Goal: Communication & Community: Share content

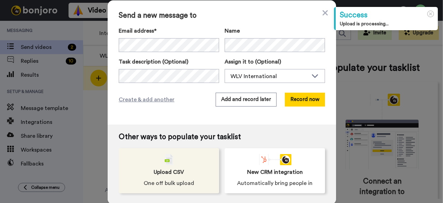
click at [166, 166] on div "Upload CSV One off bulk upload" at bounding box center [169, 170] width 100 height 45
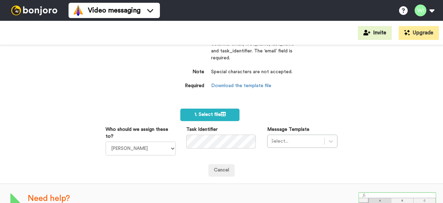
scroll to position [42, 0]
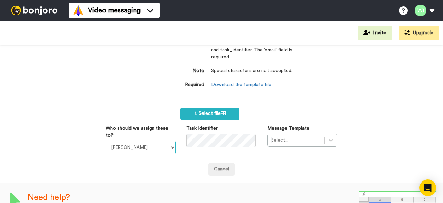
click at [165, 148] on select "Laura Wright Amarjit Duggal WLV Academic (FSE) Divandra Birla Bolutife Ademokoy…" at bounding box center [141, 147] width 70 height 14
select select "d575366b-34de-4d4d-ba6c-d2d11e507584"
click at [106, 140] on select "Laura Wright Amarjit Duggal WLV Academic (FSE) Divandra Birla Bolutife Ademokoy…" at bounding box center [141, 147] width 70 height 14
click at [182, 92] on div "Import a list Required Use our CSV template below and paste your data into the …" at bounding box center [221, 58] width 145 height 87
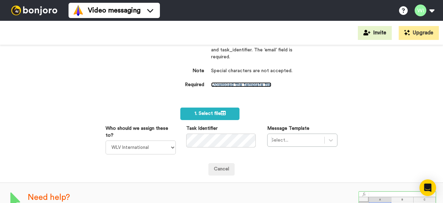
click at [221, 83] on link "Download the template file" at bounding box center [241, 84] width 60 height 5
click at [279, 142] on div "Select..." at bounding box center [302, 139] width 70 height 13
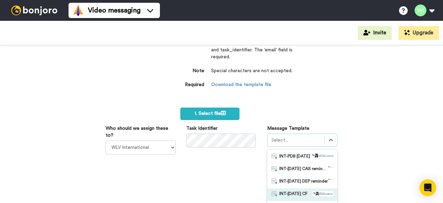
scroll to position [95, 0]
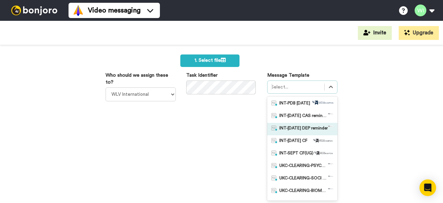
click at [308, 126] on span "INT-[DATE] DEP reminder" at bounding box center [304, 128] width 48 height 7
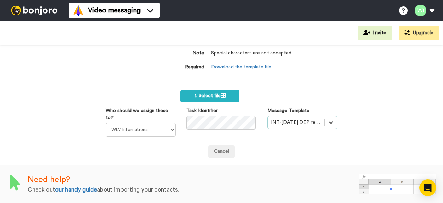
scroll to position [64, 0]
click at [221, 90] on label "1. Select file" at bounding box center [209, 96] width 59 height 12
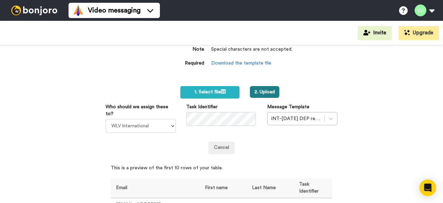
click at [262, 87] on button "2. Upload" at bounding box center [264, 92] width 29 height 12
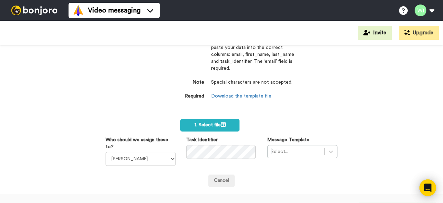
scroll to position [53, 0]
click at [127, 85] on div "The first name: Md. must only contain alphanumeric characters, dashes or apostr…" at bounding box center [221, 124] width 443 height 158
click at [165, 154] on select "Laura Wright Amarjit Duggal WLV Academic (FSE) Divandra Birla Bolutife Ademokoy…" at bounding box center [141, 158] width 70 height 14
select select "d575366b-34de-4d4d-ba6c-d2d11e507584"
click at [106, 151] on select "Laura Wright Amarjit Duggal WLV Academic (FSE) Divandra Birla Bolutife Ademokoy…" at bounding box center [141, 158] width 70 height 14
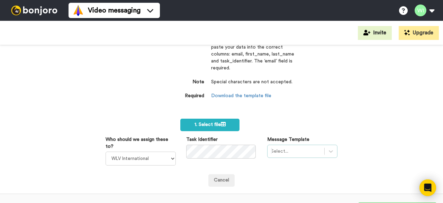
click at [280, 152] on div "Select..." at bounding box center [302, 150] width 70 height 13
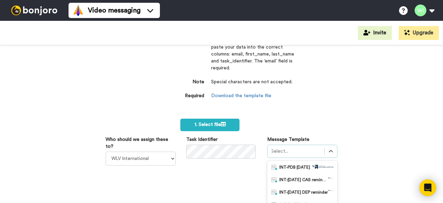
scroll to position [116, 0]
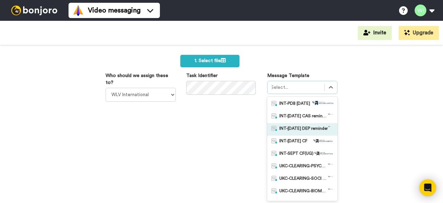
click at [306, 126] on span "INT-[DATE] DEP reminder" at bounding box center [304, 129] width 48 height 7
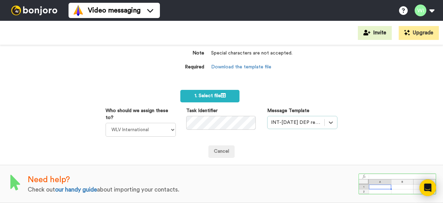
scroll to position [85, 0]
click at [229, 91] on label "1. Select file" at bounding box center [209, 96] width 59 height 12
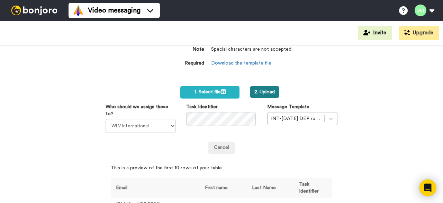
click at [262, 87] on button "2. Upload" at bounding box center [264, 92] width 29 height 12
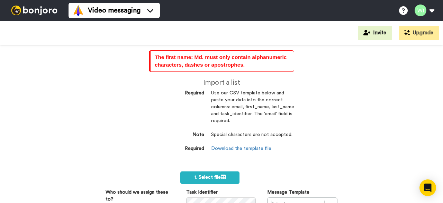
click at [271, 123] on dd "Use our CSV template below and paste your data into the correct columns: email,…" at bounding box center [252, 111] width 83 height 42
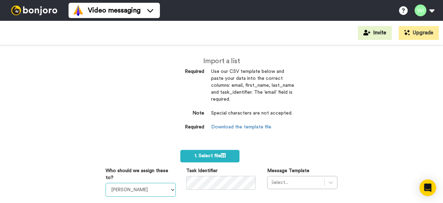
click at [168, 190] on select "[PERSON_NAME] [PERSON_NAME] WLV Academic (FSE) [PERSON_NAME] Ademokoya UK Recru…" at bounding box center [141, 190] width 70 height 14
select select "d575366b-34de-4d4d-ba6c-d2d11e507584"
click at [106, 183] on select "[PERSON_NAME] [PERSON_NAME] WLV Academic (FSE) [PERSON_NAME] Ademokoya UK Recru…" at bounding box center [141, 190] width 70 height 14
click at [288, 184] on div "Select..." at bounding box center [302, 182] width 70 height 13
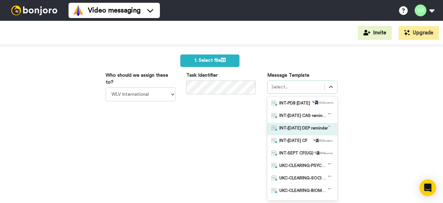
click at [295, 126] on span "INT-Sept 25 DEP reminder" at bounding box center [304, 128] width 48 height 7
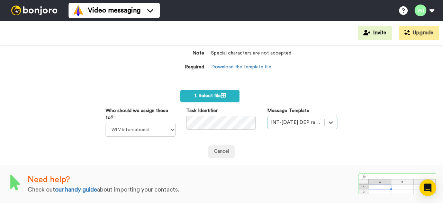
scroll to position [64, 0]
click at [222, 93] on icon at bounding box center [223, 95] width 5 height 5
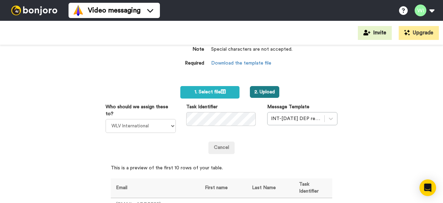
click at [270, 94] on button "2. Upload" at bounding box center [264, 92] width 29 height 12
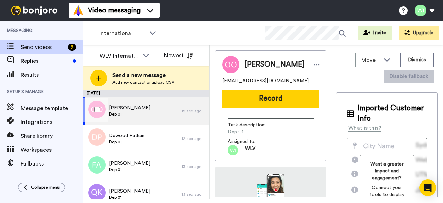
click at [97, 106] on div at bounding box center [95, 109] width 25 height 24
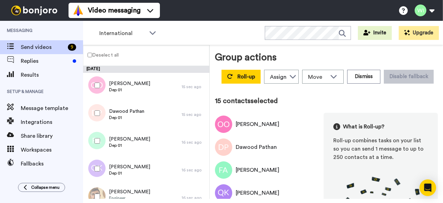
click at [89, 52] on label "Deselect all" at bounding box center [100, 55] width 35 height 8
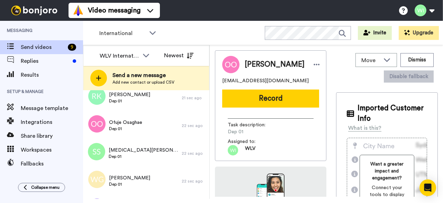
scroll to position [314, 0]
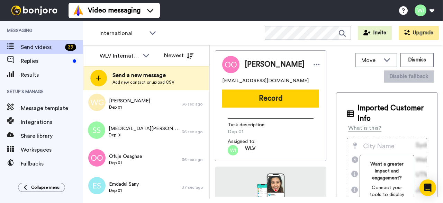
scroll to position [979, 0]
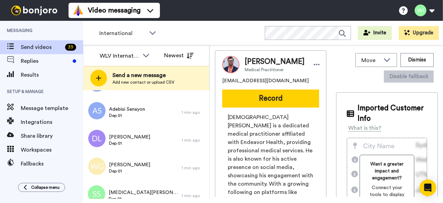
scroll to position [979, 0]
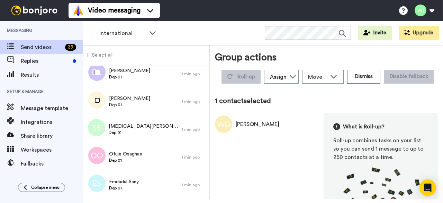
scroll to position [955, 0]
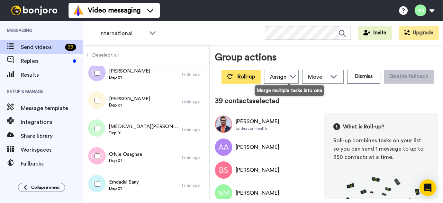
click at [255, 75] on span "Roll-up" at bounding box center [247, 77] width 18 height 6
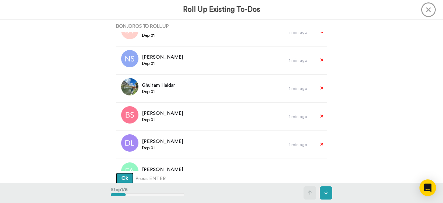
scroll to position [241, 0]
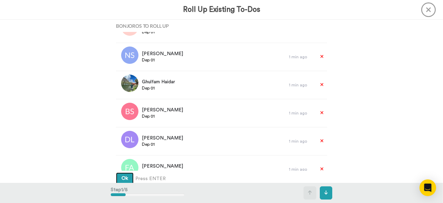
click at [122, 178] on span "Ok" at bounding box center [125, 178] width 7 height 5
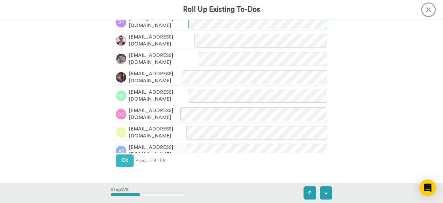
scroll to position [218, 0]
click at [118, 158] on button "Ok" at bounding box center [125, 159] width 18 height 12
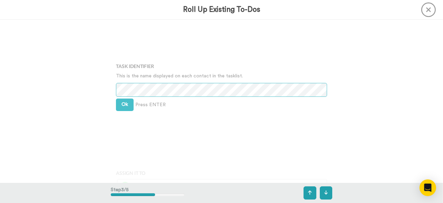
scroll to position [369, 0]
click at [123, 106] on button "Ok" at bounding box center [125, 103] width 18 height 12
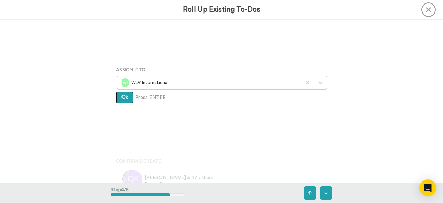
click at [123, 99] on span "Ok" at bounding box center [125, 97] width 7 height 5
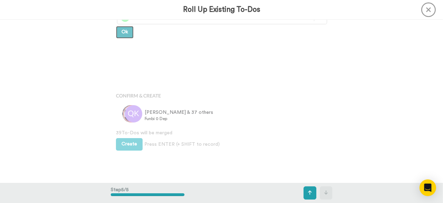
scroll to position [540, 0]
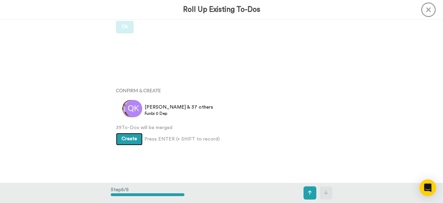
click at [130, 141] on button "Create" at bounding box center [129, 139] width 27 height 12
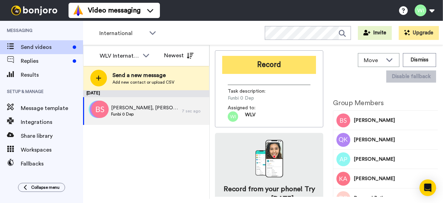
click at [278, 58] on button "Record" at bounding box center [269, 65] width 94 height 18
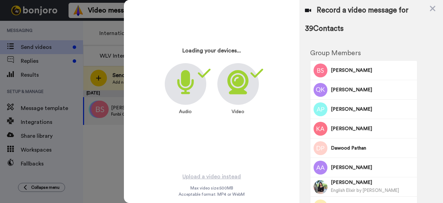
click at [231, 140] on div "Loading your devices... Audio Video" at bounding box center [211, 79] width 173 height 173
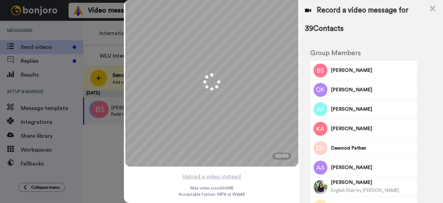
scroll to position [24, 0]
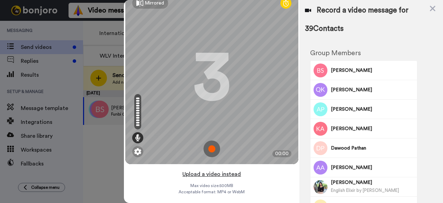
click at [209, 169] on button "Upload a video instead" at bounding box center [211, 173] width 63 height 9
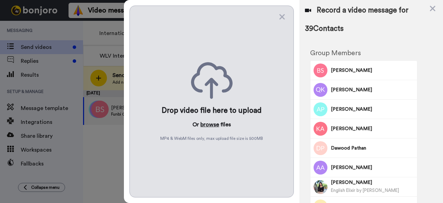
click at [213, 121] on button "browse" at bounding box center [210, 124] width 19 height 8
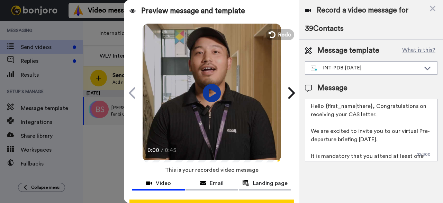
click at [208, 94] on icon "Play/Pause" at bounding box center [212, 92] width 18 height 33
click at [426, 68] on icon at bounding box center [428, 68] width 6 height 3
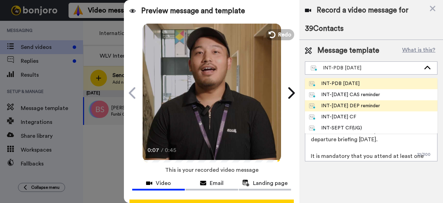
click at [366, 107] on div "INT-Sept 25 DEP reminder" at bounding box center [344, 105] width 71 height 7
type textarea "Hi {first_name| }, This is a final reminder: to continue your application for S…"
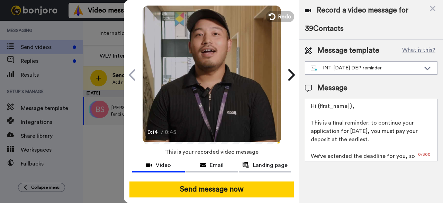
scroll to position [27, 0]
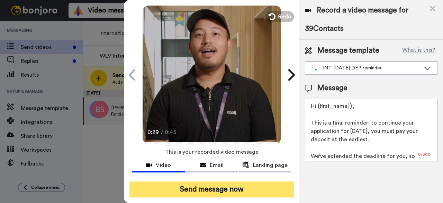
click at [220, 181] on button "Send message now" at bounding box center [212, 189] width 165 height 16
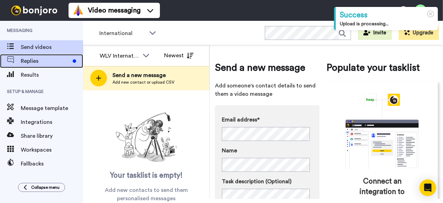
click at [50, 60] on span "Replies" at bounding box center [45, 61] width 49 height 8
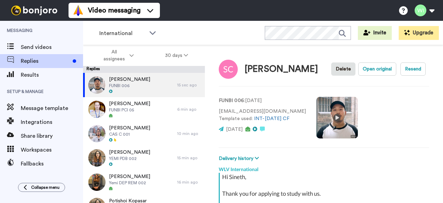
scroll to position [113, 0]
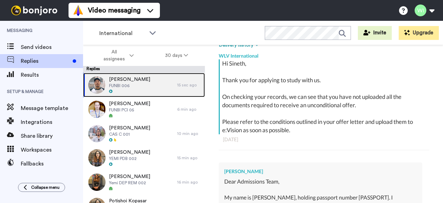
click at [162, 91] on div "[PERSON_NAME] FUNBI 006" at bounding box center [130, 85] width 94 height 24
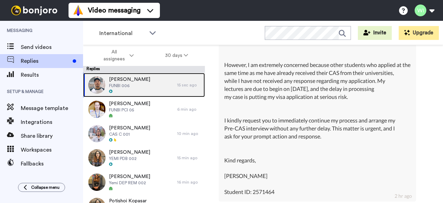
scroll to position [8986, 0]
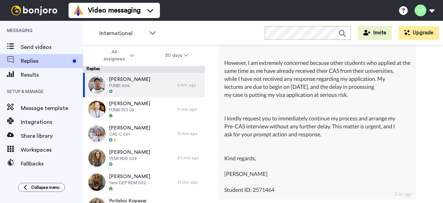
type textarea "x"
